Goal: Information Seeking & Learning: Learn about a topic

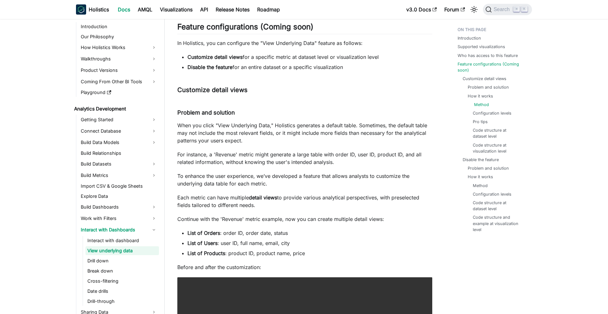
click at [481, 103] on link "Method" at bounding box center [481, 105] width 15 height 6
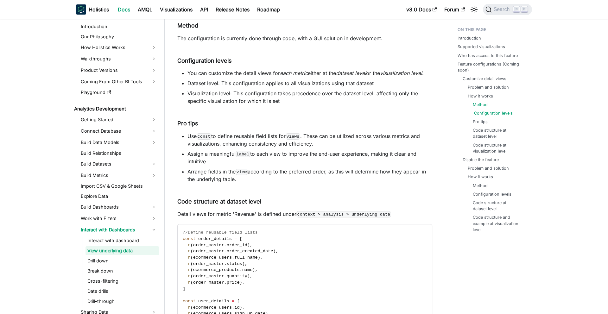
click at [482, 112] on link "Configuration levels" at bounding box center [493, 113] width 39 height 6
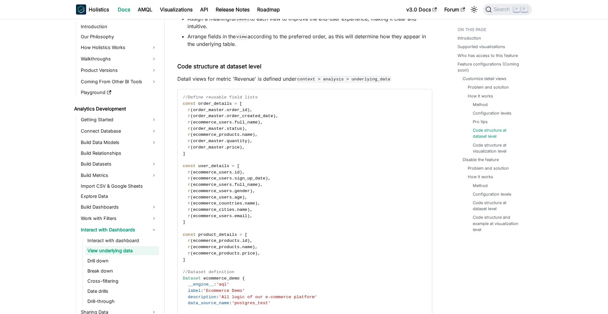
scroll to position [1050, 0]
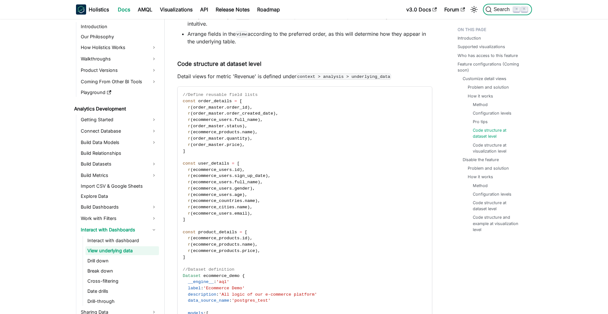
click at [505, 10] on span "Search" at bounding box center [503, 10] width 22 height 6
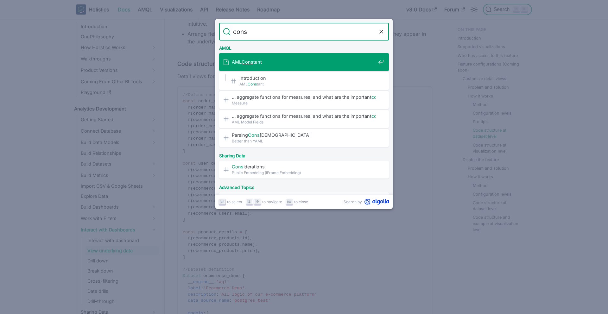
type input "const"
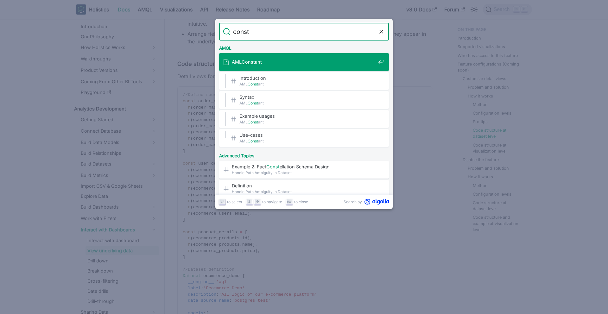
click at [319, 63] on span "AML Const ant" at bounding box center [304, 62] width 144 height 6
